Goal: Transaction & Acquisition: Purchase product/service

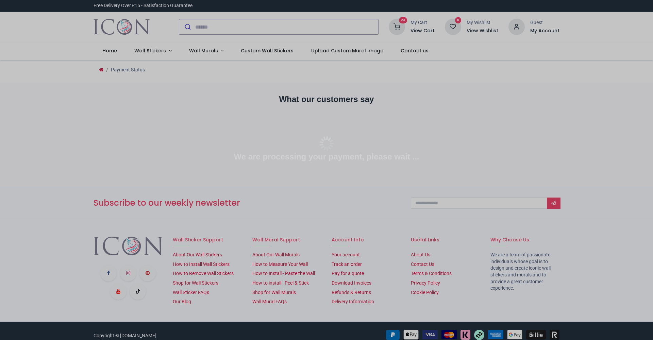
click at [417, 27] on div at bounding box center [326, 170] width 653 height 340
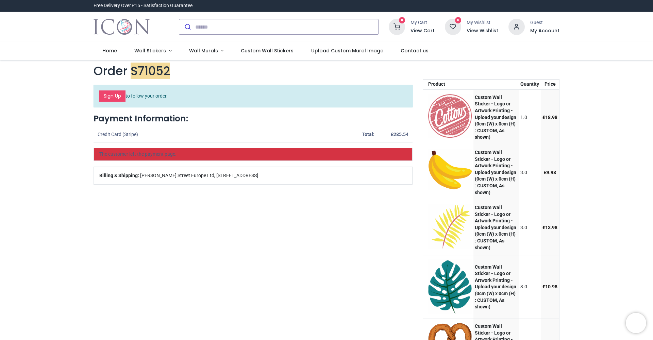
click at [424, 28] on h6 "View Cart" at bounding box center [422, 31] width 24 height 7
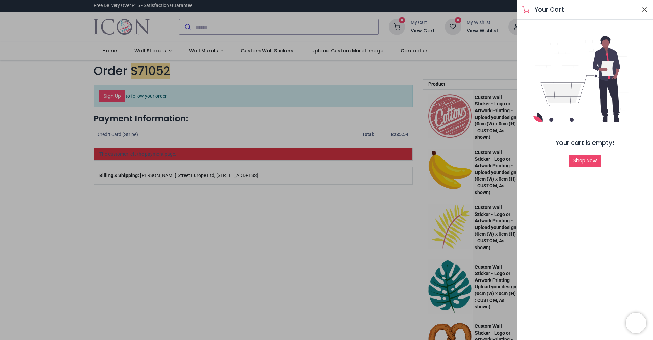
drag, startPoint x: 587, startPoint y: 159, endPoint x: 596, endPoint y: 144, distance: 17.5
click at [645, 7] on button "Close" at bounding box center [644, 9] width 6 height 8
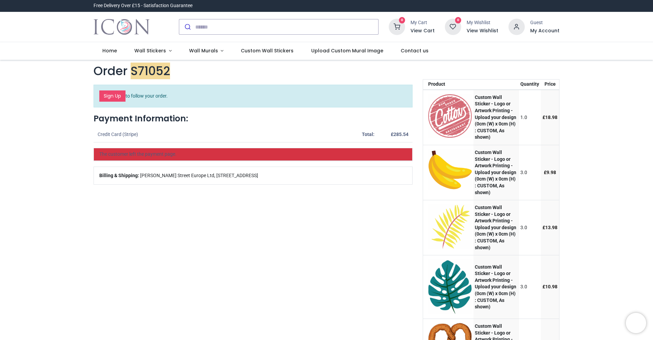
click at [411, 25] on div "0 My Cart View Cart" at bounding box center [412, 27] width 46 height 16
click at [534, 24] on div "Guest" at bounding box center [544, 22] width 29 height 7
click at [547, 29] on h6 "My Account" at bounding box center [544, 31] width 29 height 7
click at [427, 50] on div at bounding box center [326, 170] width 653 height 340
